Goal: Information Seeking & Learning: Learn about a topic

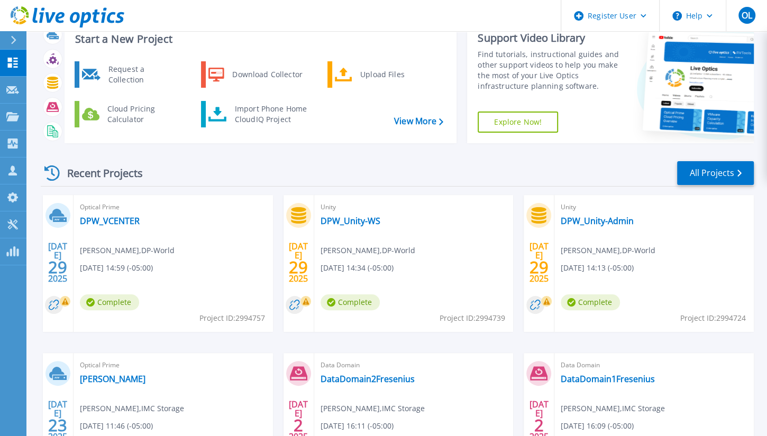
scroll to position [60, 0]
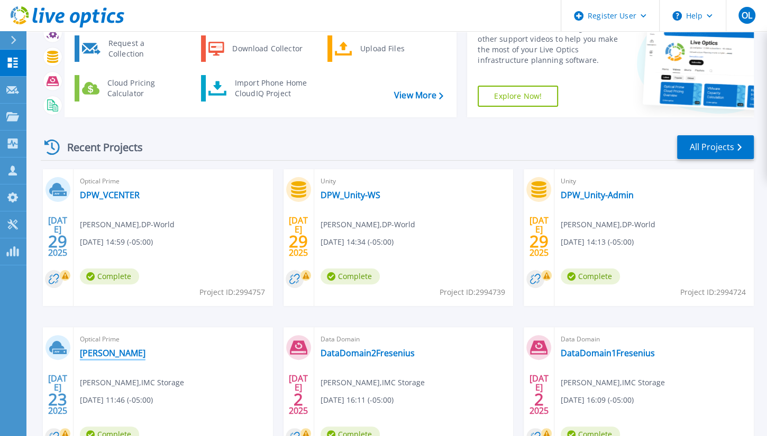
click at [118, 353] on link "FreseniusVirtualizacion" at bounding box center [113, 353] width 66 height 11
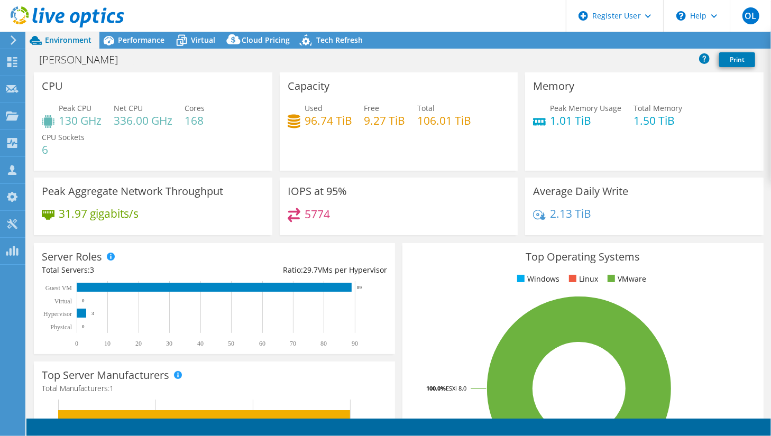
select select "SouthAmerica"
select select "USD"
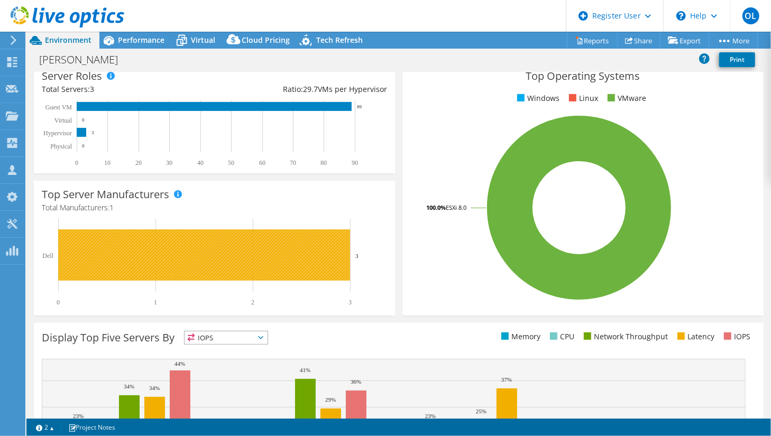
scroll to position [298, 0]
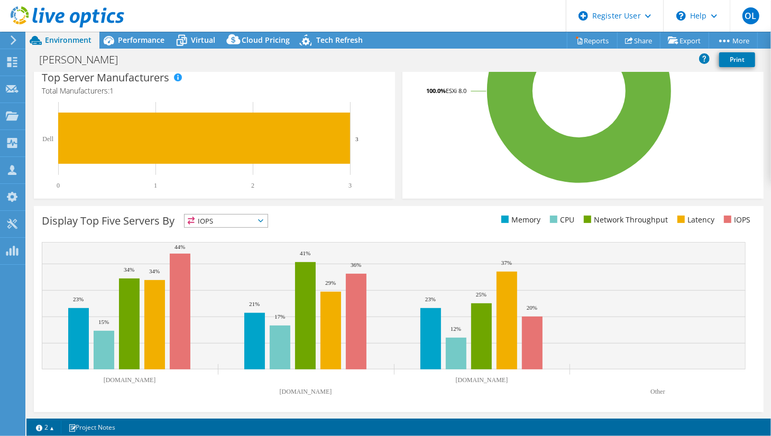
click at [228, 218] on span "IOPS" at bounding box center [226, 221] width 83 height 13
click at [219, 246] on li "Memory" at bounding box center [226, 249] width 83 height 15
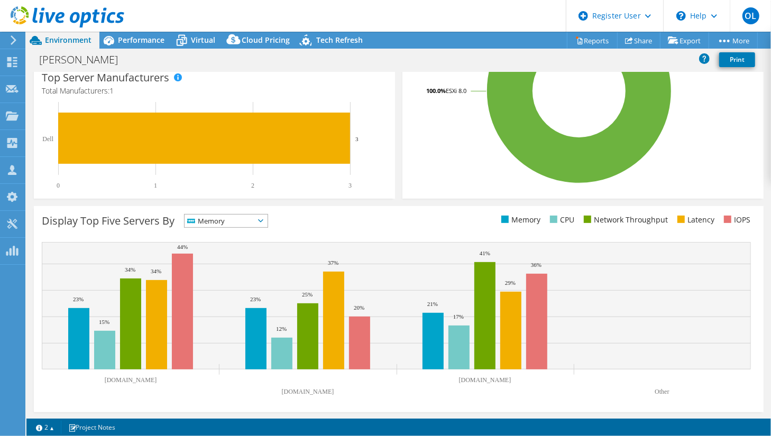
click at [234, 221] on span "Memory" at bounding box center [220, 221] width 70 height 13
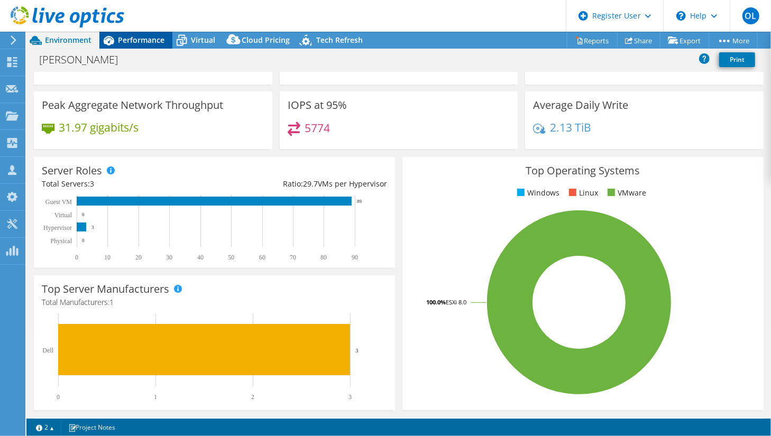
click at [159, 45] on div "Performance" at bounding box center [135, 40] width 73 height 17
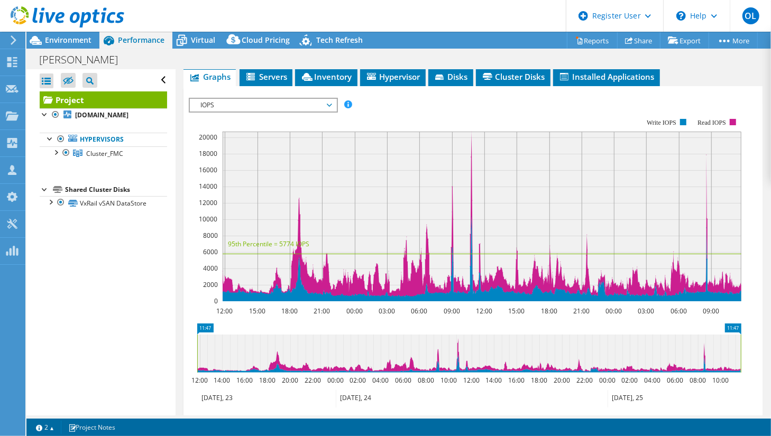
scroll to position [272, 0]
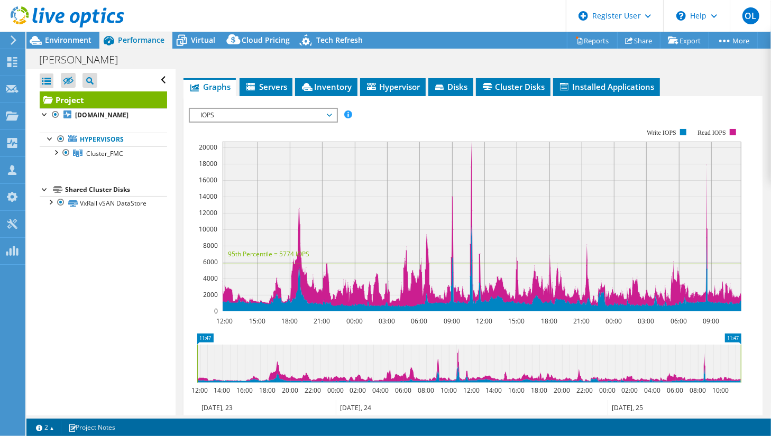
click at [268, 109] on span "IOPS" at bounding box center [263, 115] width 136 height 13
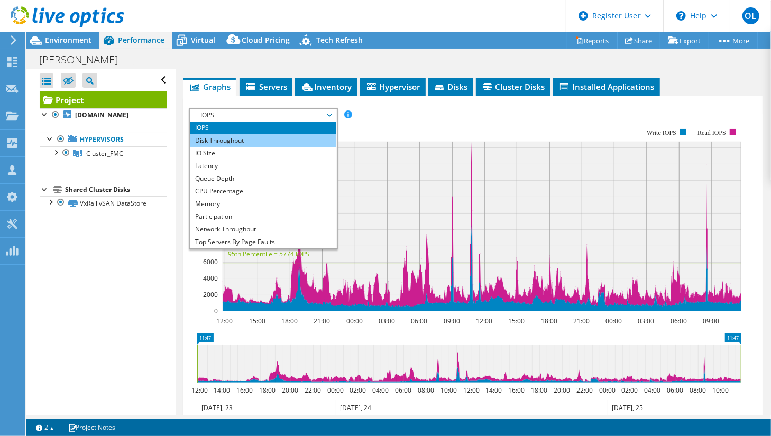
click at [236, 138] on li "Disk Throughput" at bounding box center [263, 140] width 146 height 13
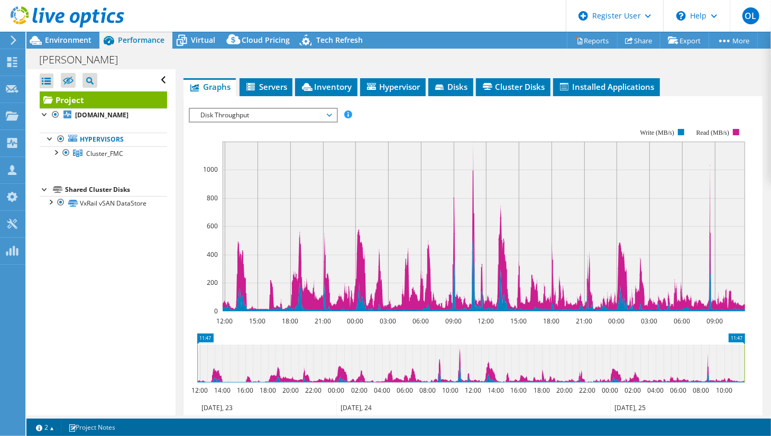
click at [318, 114] on span "Disk Throughput" at bounding box center [263, 115] width 136 height 13
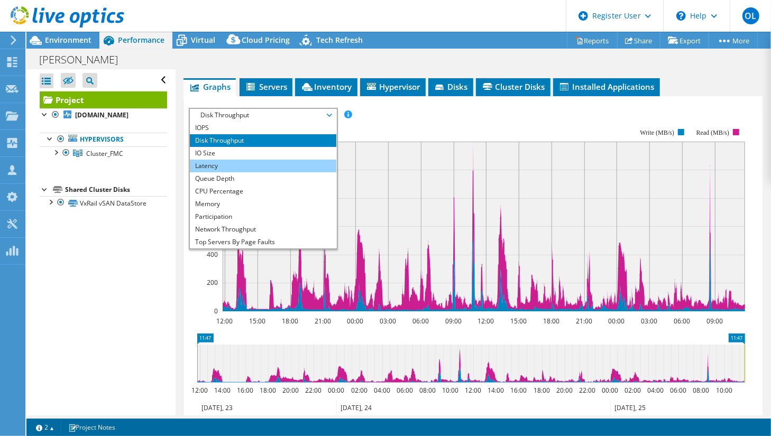
click at [245, 160] on li "Latency" at bounding box center [263, 166] width 146 height 13
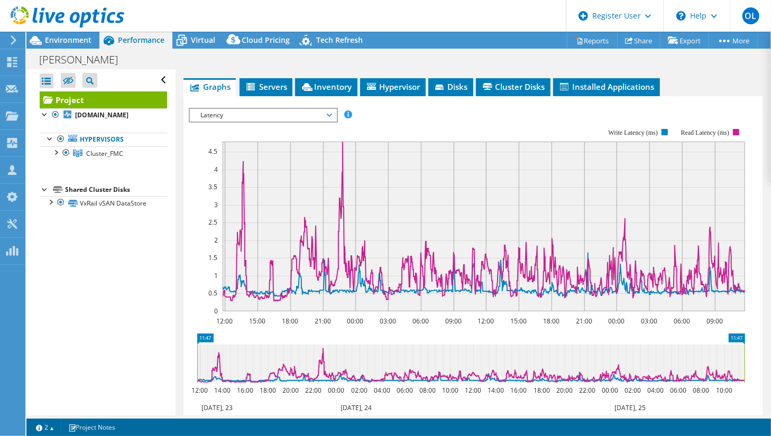
click at [328, 113] on span "Latency" at bounding box center [263, 115] width 136 height 13
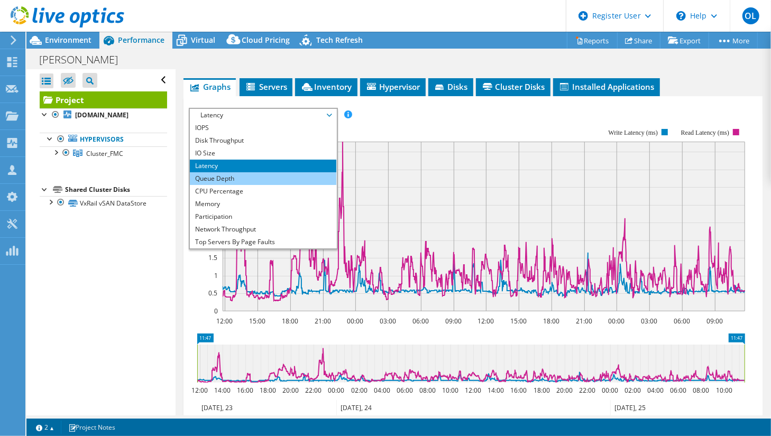
click at [225, 176] on li "Queue Depth" at bounding box center [263, 178] width 146 height 13
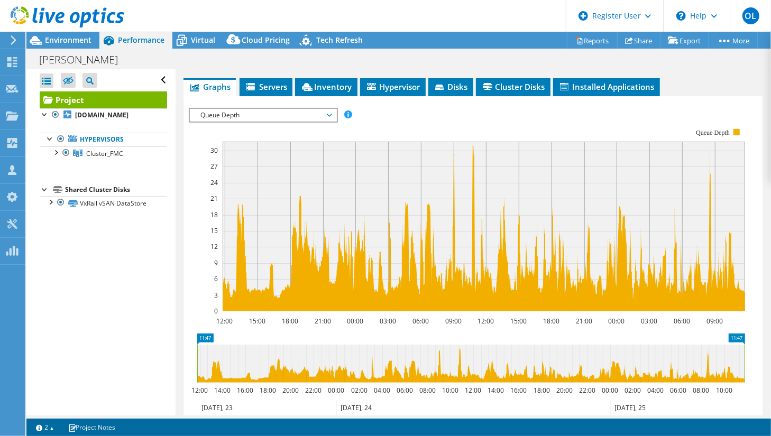
click at [316, 110] on span "Queue Depth" at bounding box center [263, 115] width 136 height 13
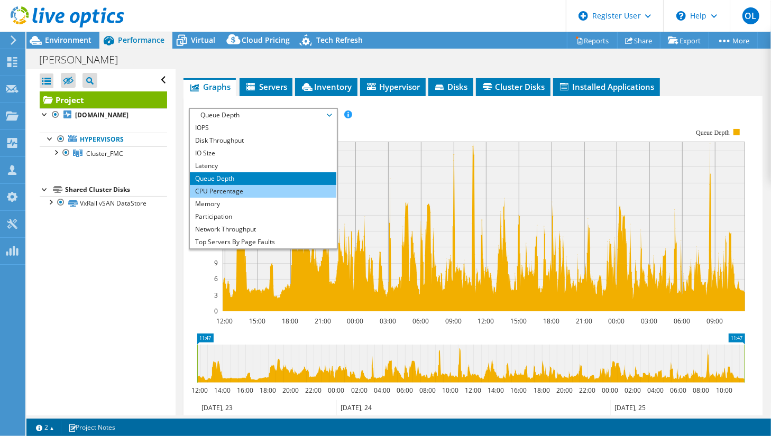
click at [243, 186] on li "CPU Percentage" at bounding box center [263, 191] width 146 height 13
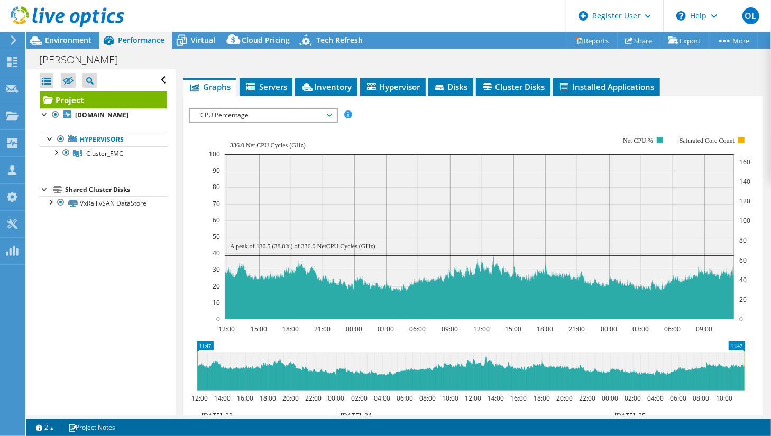
click at [250, 110] on span "CPU Percentage" at bounding box center [263, 115] width 136 height 13
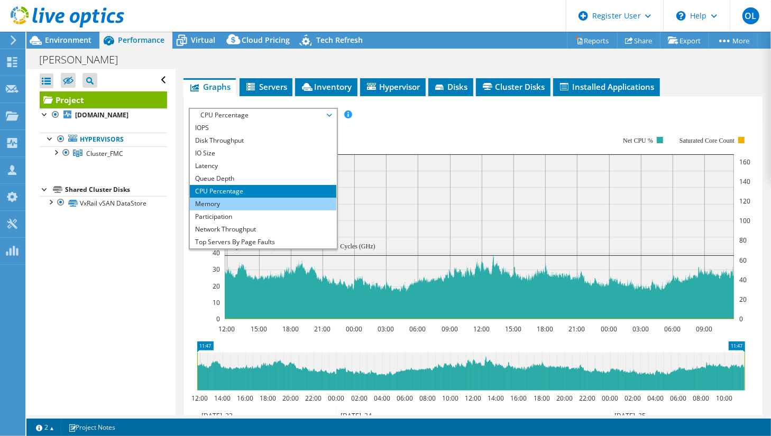
click at [232, 198] on li "Memory" at bounding box center [263, 204] width 146 height 13
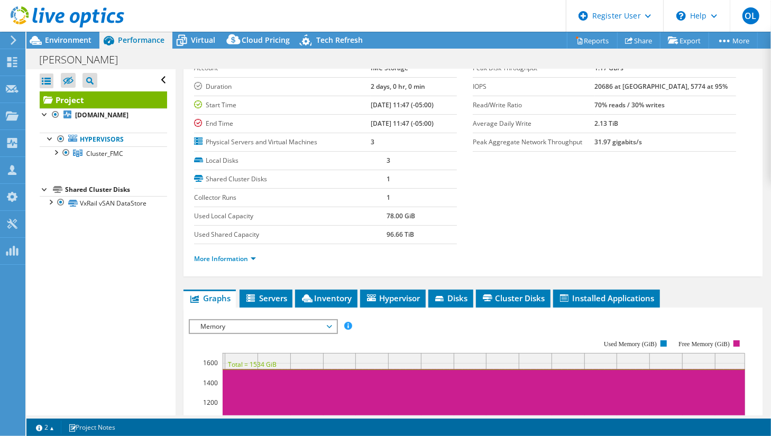
scroll to position [181, 0]
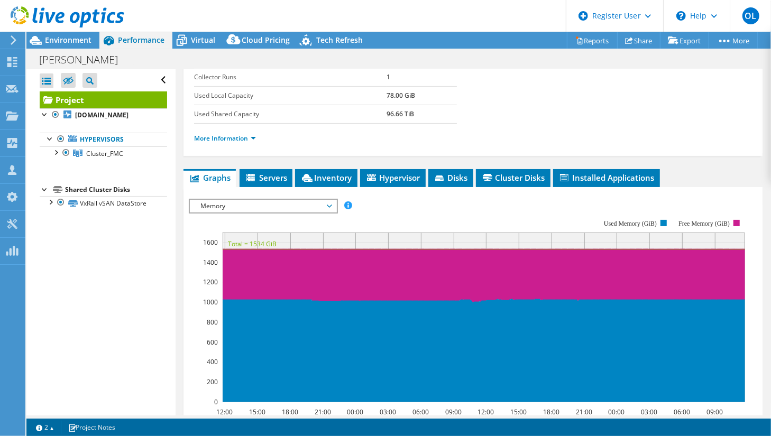
click at [282, 203] on span "Memory" at bounding box center [263, 206] width 136 height 13
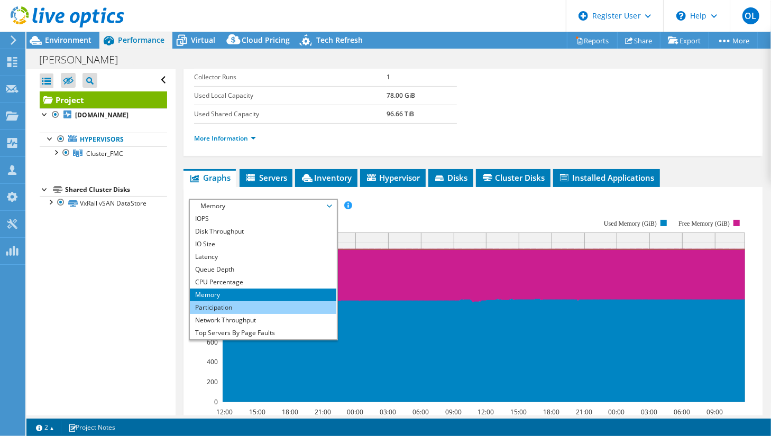
click at [238, 304] on li "Participation" at bounding box center [263, 307] width 146 height 13
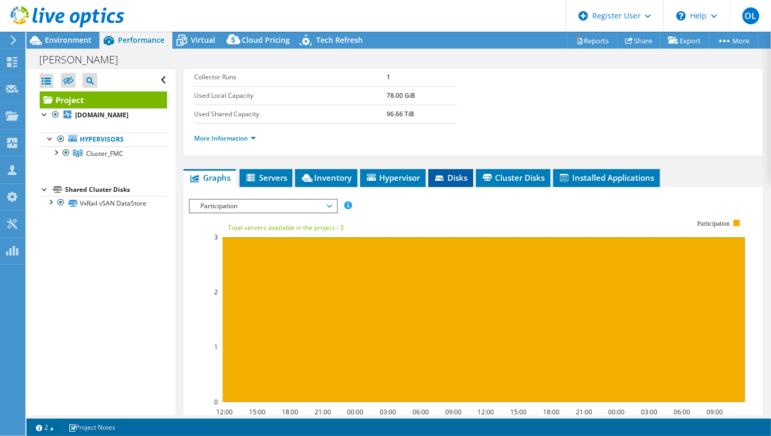
scroll to position [90, 0]
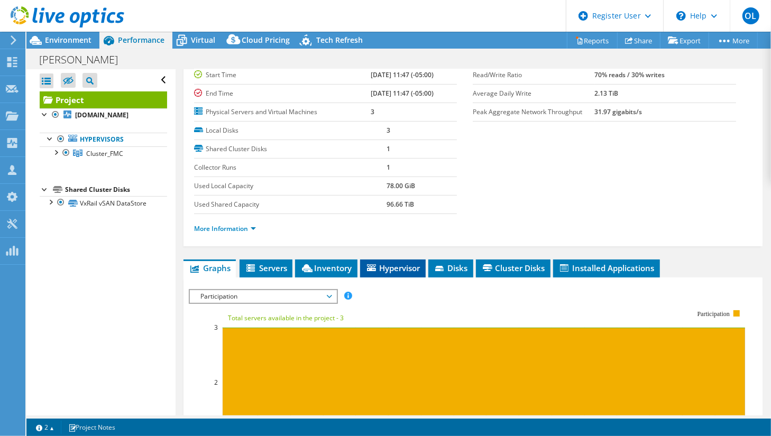
click at [394, 260] on li "Hypervisor" at bounding box center [393, 269] width 66 height 18
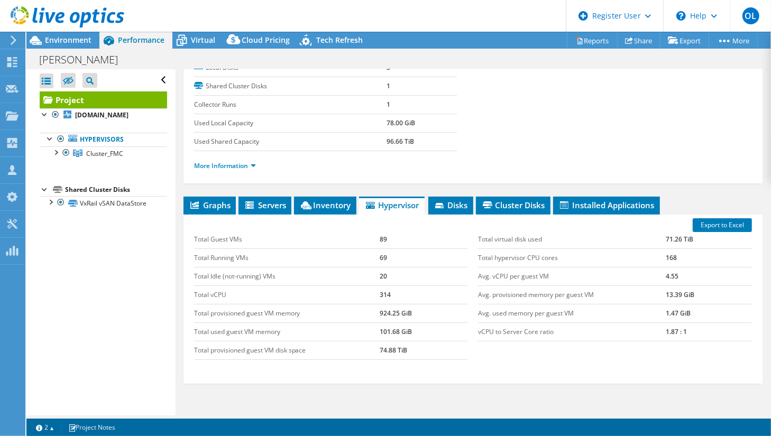
scroll to position [212, 0]
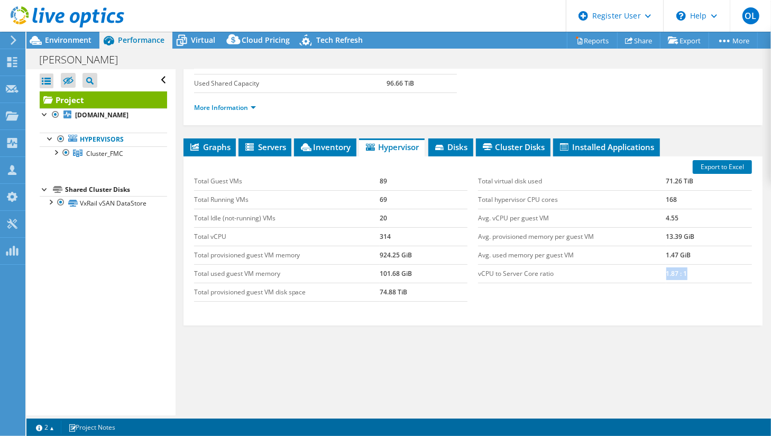
drag, startPoint x: 691, startPoint y: 266, endPoint x: 654, endPoint y: 266, distance: 36.5
click at [654, 266] on tr "vCPU to Server Core ratio 1.87 : 1" at bounding box center [615, 273] width 274 height 19
click at [587, 214] on td "Avg. vCPU per guest VM" at bounding box center [572, 218] width 188 height 19
drag, startPoint x: 686, startPoint y: 215, endPoint x: 638, endPoint y: 216, distance: 47.6
click at [638, 216] on tr "Avg. vCPU per guest VM 4.55" at bounding box center [615, 218] width 274 height 19
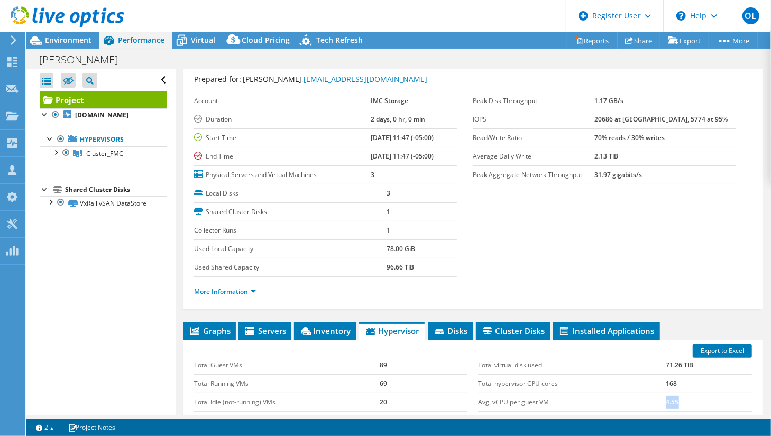
scroll to position [0, 0]
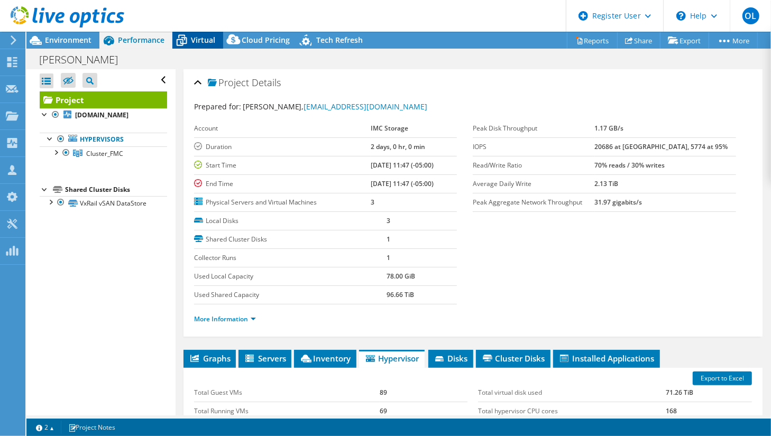
click at [205, 42] on span "Virtual" at bounding box center [203, 40] width 24 height 10
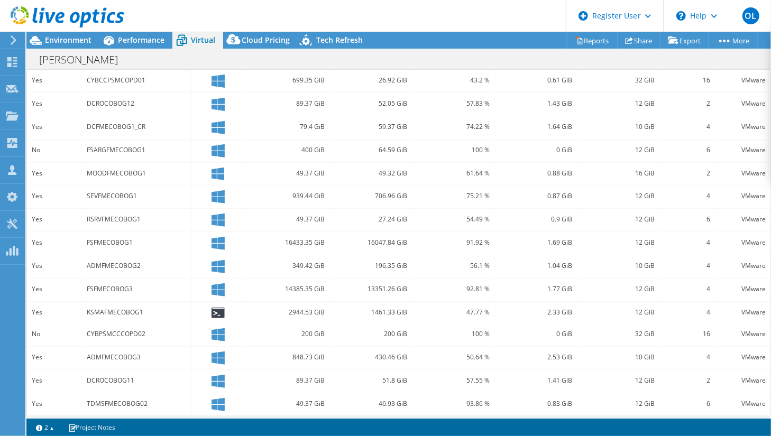
scroll to position [144, 0]
